Goal: Transaction & Acquisition: Obtain resource

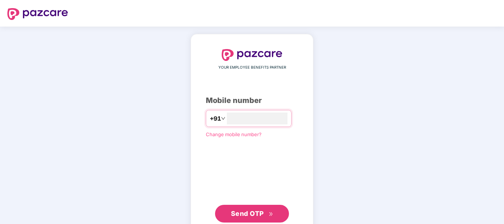
type input "**********"
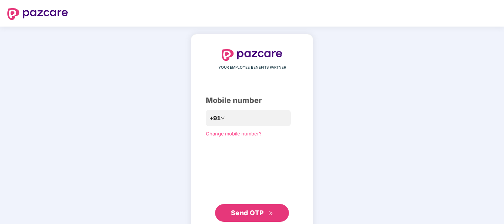
click at [269, 209] on span "Send OTP" at bounding box center [252, 213] width 42 height 10
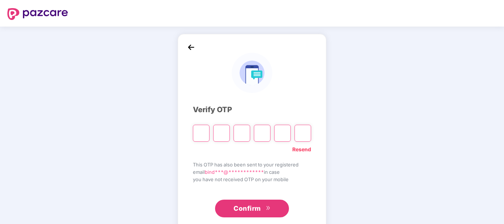
paste input "*"
type input "*"
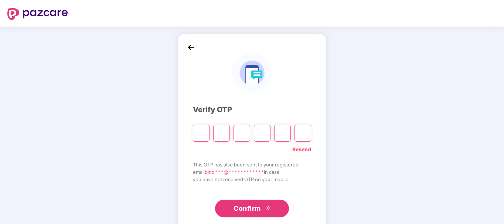
type input "*"
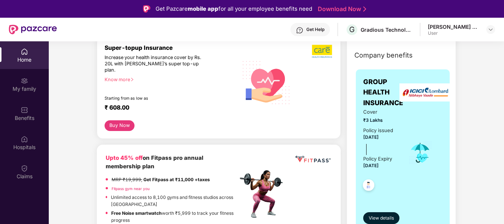
scroll to position [75, 0]
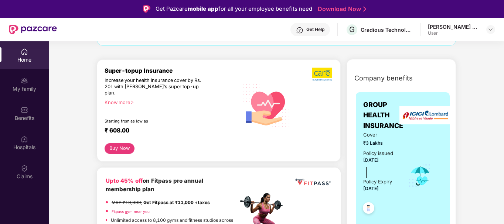
click at [121, 146] on button "Buy Now" at bounding box center [119, 148] width 30 height 11
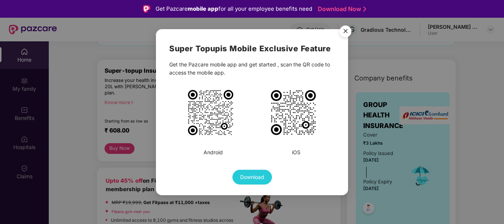
click at [340, 31] on img "Close" at bounding box center [345, 32] width 21 height 21
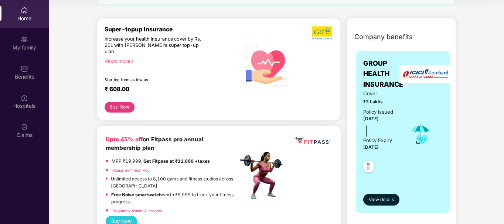
scroll to position [419, 0]
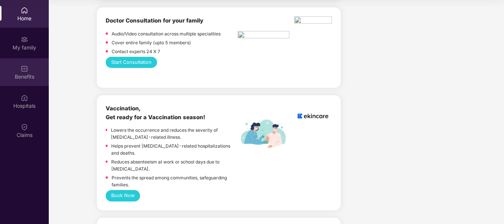
click at [35, 65] on div "Benefits" at bounding box center [24, 72] width 49 height 28
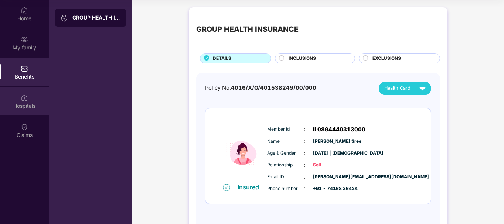
click at [29, 112] on div "Hospitals" at bounding box center [24, 102] width 49 height 28
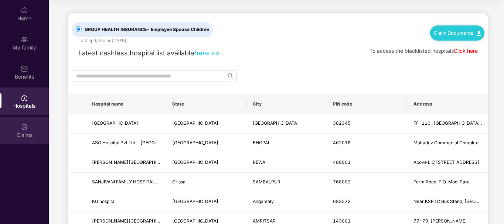
click at [29, 129] on div "Claims" at bounding box center [24, 131] width 49 height 28
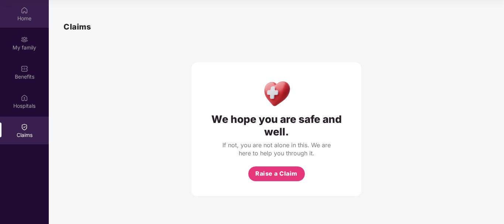
click at [24, 20] on div "Home" at bounding box center [24, 18] width 49 height 7
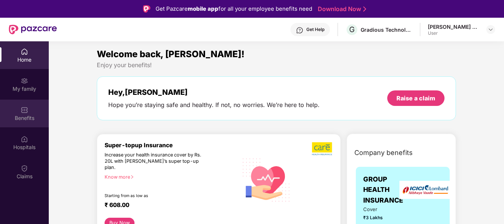
click at [23, 107] on img at bounding box center [24, 109] width 7 height 7
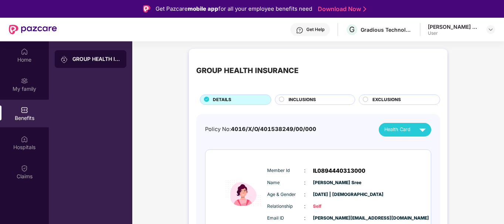
click at [330, 101] on div "INCLUSIONS" at bounding box center [318, 100] width 66 height 8
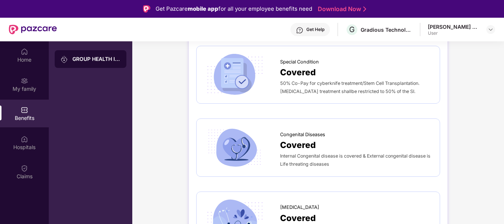
scroll to position [689, 0]
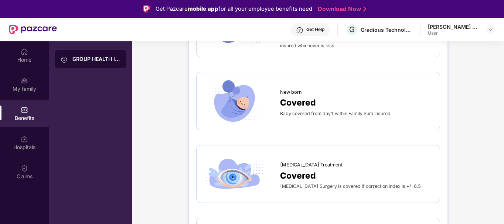
click at [369, 184] on span "[MEDICAL_DATA] Surgery is covered if correction index is +/-6.5" at bounding box center [350, 187] width 141 height 6
click at [384, 184] on span "[MEDICAL_DATA] Surgery is covered if correction index is +/-6.5" at bounding box center [350, 187] width 141 height 6
click at [387, 184] on span "[MEDICAL_DATA] Surgery is covered if correction index is +/-6.5" at bounding box center [350, 187] width 141 height 6
click at [323, 184] on span "[MEDICAL_DATA] Surgery is covered if correction index is +/-6.5" at bounding box center [350, 187] width 141 height 6
click at [303, 184] on span "[MEDICAL_DATA] Surgery is covered if correction index is +/-6.5" at bounding box center [350, 187] width 141 height 6
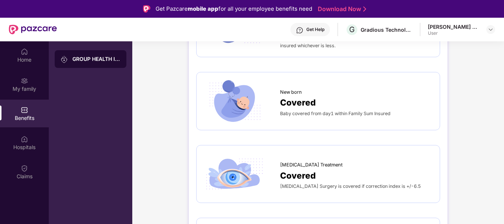
click at [303, 169] on span "Covered" at bounding box center [298, 175] width 36 height 13
click at [306, 161] on span "[MEDICAL_DATA] Treatment" at bounding box center [311, 164] width 62 height 7
click at [306, 169] on span "Covered" at bounding box center [298, 175] width 36 height 13
click at [311, 184] on span "[MEDICAL_DATA] Surgery is covered if correction index is +/-6.5" at bounding box center [350, 187] width 141 height 6
click at [307, 169] on span "Covered" at bounding box center [298, 175] width 36 height 13
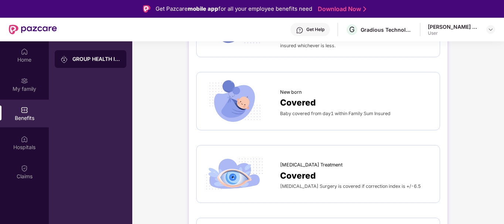
click at [313, 184] on span "[MEDICAL_DATA] Surgery is covered if correction index is +/-6.5" at bounding box center [350, 187] width 141 height 6
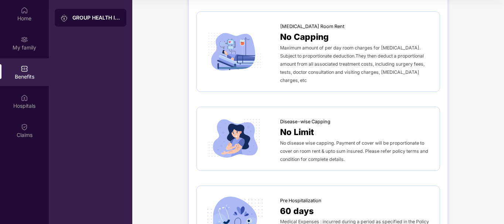
scroll to position [0, 0]
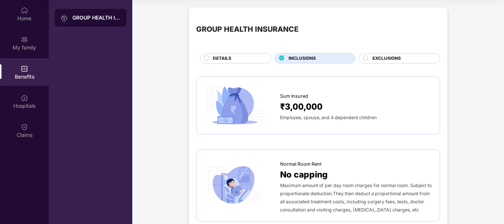
click at [241, 61] on div "DETAILS" at bounding box center [238, 59] width 58 height 8
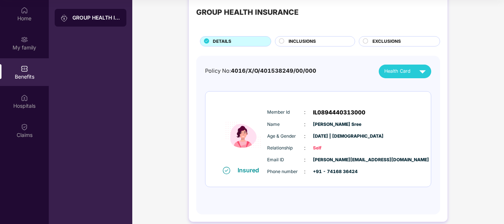
scroll to position [26, 0]
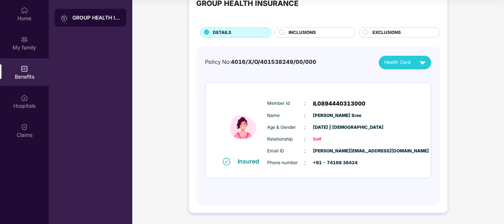
click at [393, 33] on span "EXCLUSIONS" at bounding box center [386, 32] width 28 height 7
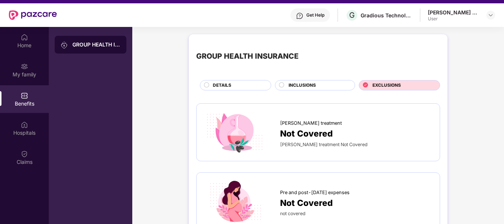
scroll to position [0, 0]
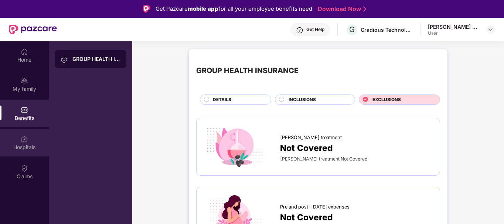
click at [25, 143] on div "Hospitals" at bounding box center [24, 143] width 49 height 28
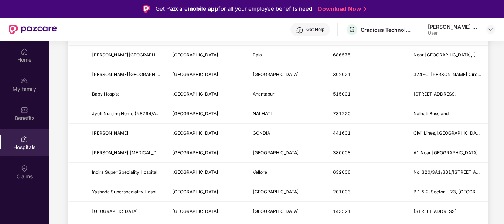
scroll to position [861, 0]
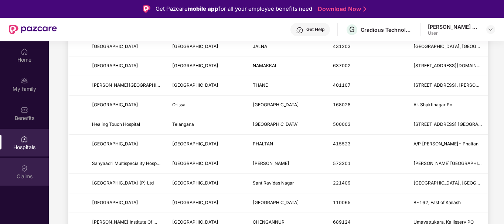
click at [25, 169] on img at bounding box center [24, 168] width 7 height 7
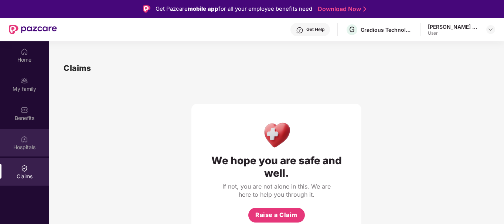
click at [28, 140] on div "Hospitals" at bounding box center [24, 143] width 49 height 28
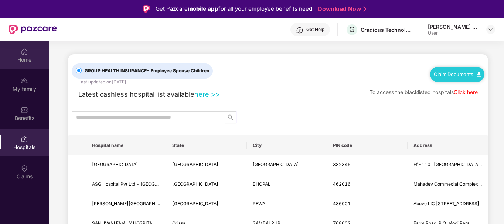
click at [23, 59] on div "Home" at bounding box center [24, 59] width 49 height 7
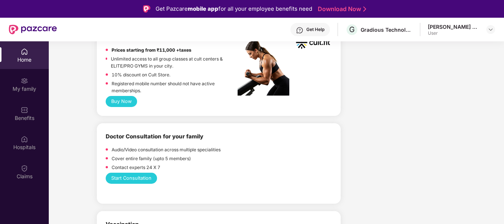
scroll to position [172, 0]
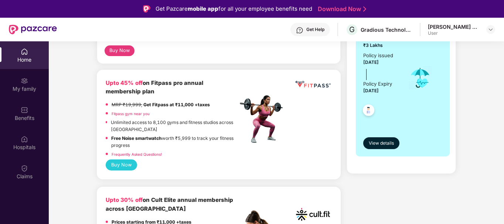
click at [378, 90] on span "[DATE]" at bounding box center [371, 91] width 16 height 6
click at [367, 112] on img at bounding box center [368, 111] width 18 height 18
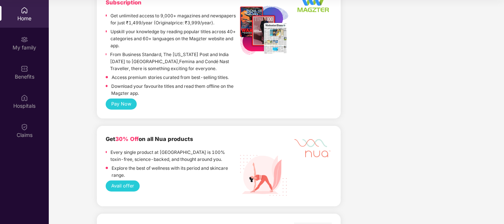
scroll to position [1231, 0]
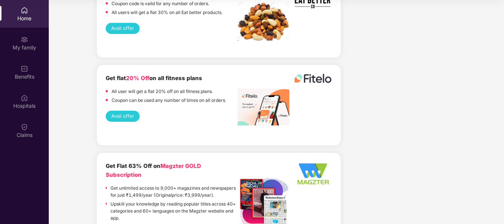
click at [151, 162] on div "Get Flat 63% Off on Magzter GOLD Subscription" at bounding box center [172, 170] width 132 height 17
click at [154, 75] on b "Get flat 20% Off on all fitness plans" at bounding box center [154, 78] width 96 height 7
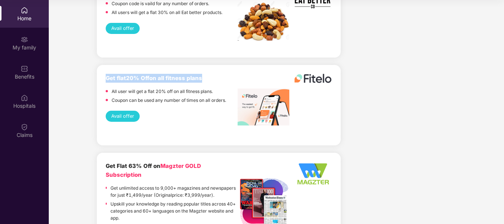
click at [154, 75] on b "Get flat 20% Off on all fitness plans" at bounding box center [154, 78] width 96 height 7
click at [153, 111] on div "Avail offer" at bounding box center [219, 116] width 226 height 11
click at [121, 88] on p "All user will get a flat 20% off on all fitness plans." at bounding box center [162, 91] width 101 height 7
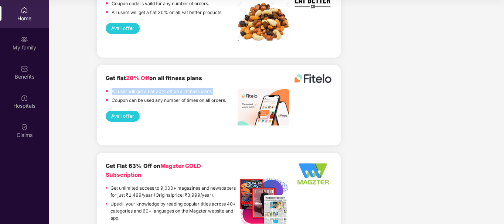
click at [121, 88] on p "All user will get a flat 20% off on all fitness plans." at bounding box center [162, 91] width 101 height 7
click at [131, 97] on p "Coupon can be used any number of times on all orders." at bounding box center [169, 100] width 114 height 7
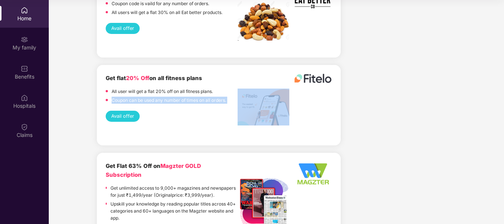
click at [131, 97] on p "Coupon can be used any number of times on all orders." at bounding box center [169, 100] width 114 height 7
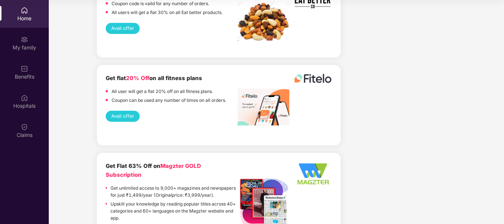
click at [165, 111] on div "Avail offer" at bounding box center [219, 116] width 226 height 11
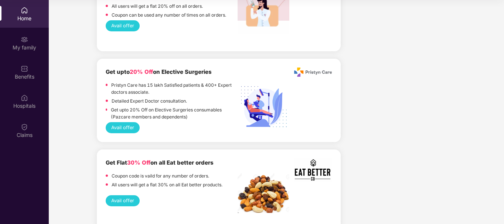
scroll to position [886, 0]
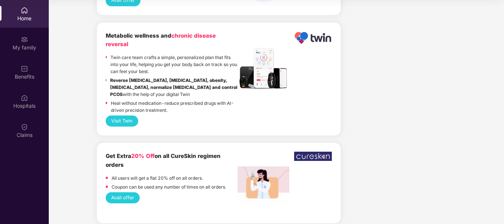
click at [129, 192] on button "Avail offer" at bounding box center [123, 197] width 34 height 11
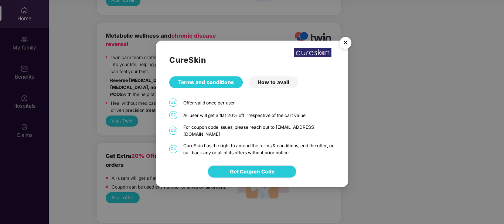
click at [241, 169] on span "Get Coupon Code" at bounding box center [252, 172] width 45 height 8
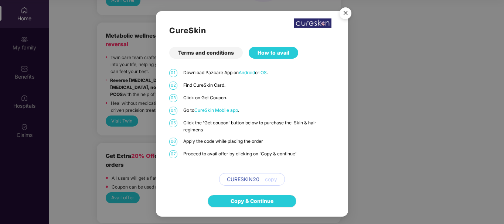
click at [275, 180] on span "copy" at bounding box center [271, 179] width 12 height 8
drag, startPoint x: 275, startPoint y: 180, endPoint x: 243, endPoint y: 179, distance: 32.5
click at [243, 179] on span "CURESKIN20" at bounding box center [243, 179] width 32 height 8
click at [247, 201] on link "Copy & Continue" at bounding box center [251, 201] width 43 height 8
click at [251, 180] on span "CURESKIN20" at bounding box center [243, 179] width 32 height 8
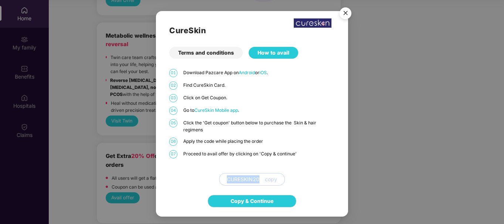
click at [251, 180] on span "CURESKIN20" at bounding box center [243, 179] width 32 height 8
copy span "CURESKIN20"
